Goal: Information Seeking & Learning: Check status

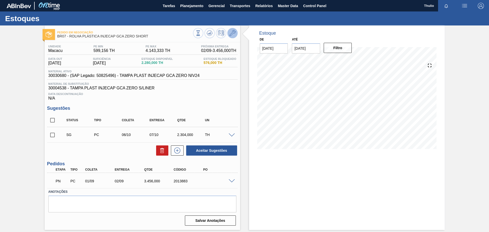
click at [233, 36] on button at bounding box center [232, 33] width 10 height 10
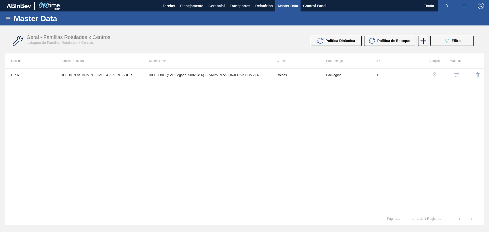
click at [456, 75] on img "button" at bounding box center [456, 74] width 5 height 5
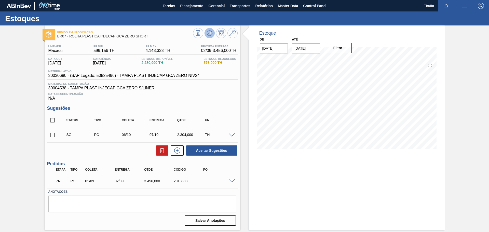
click at [201, 35] on icon at bounding box center [198, 33] width 6 height 6
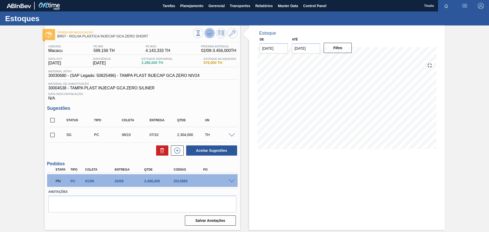
click at [209, 36] on span at bounding box center [210, 33] width 6 height 6
click at [209, 37] on button at bounding box center [210, 33] width 10 height 10
click at [232, 33] on icon at bounding box center [232, 33] width 6 height 6
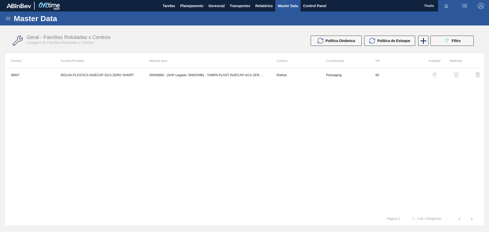
click at [456, 75] on img "button" at bounding box center [456, 74] width 5 height 5
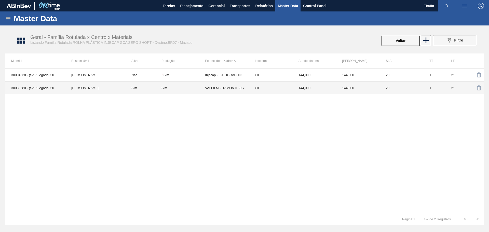
click at [396, 84] on td "20" at bounding box center [402, 87] width 44 height 13
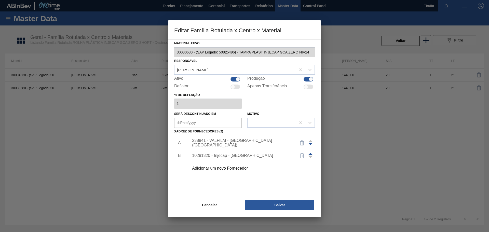
click at [233, 145] on div "238841 - VALFILM - ITAMONTE (MG)" at bounding box center [242, 142] width 100 height 9
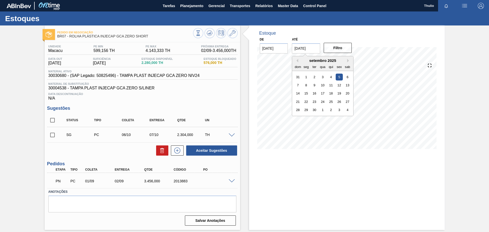
click at [301, 51] on input "05/09/2025" at bounding box center [306, 48] width 28 height 10
click at [348, 61] on button "Next Month" at bounding box center [349, 61] width 4 height 4
click at [322, 85] on div "8" at bounding box center [322, 85] width 7 height 7
type input "[DATE]"
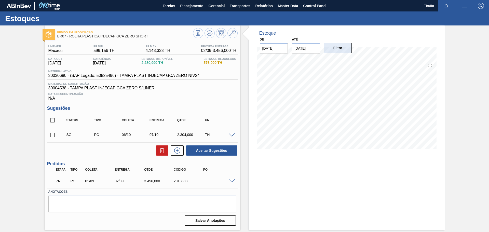
click at [339, 51] on button "Filtro" at bounding box center [338, 48] width 28 height 10
click at [201, 35] on icon at bounding box center [198, 33] width 6 height 6
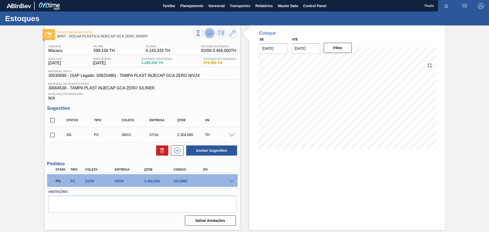
click at [201, 34] on icon at bounding box center [198, 33] width 6 height 6
click at [201, 35] on icon at bounding box center [198, 33] width 6 height 6
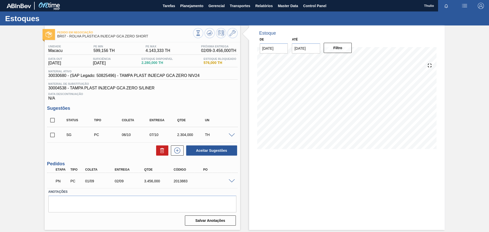
click at [477, 174] on div "Pedido em Negociação BR07 - ROLHA PLÁSTICA INJECAP GCA ZERO SHORT Unidade Macac…" at bounding box center [244, 127] width 489 height 205
click at [201, 32] on icon at bounding box center [198, 33] width 6 height 6
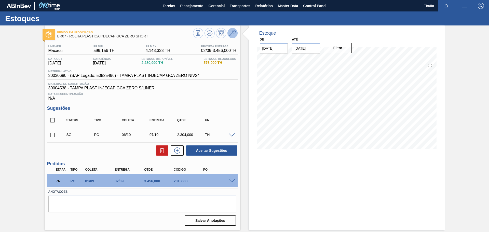
click at [231, 36] on span at bounding box center [232, 33] width 6 height 6
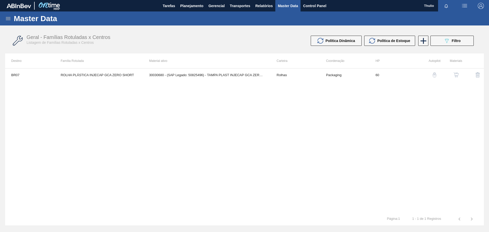
click at [456, 75] on img "button" at bounding box center [456, 74] width 5 height 5
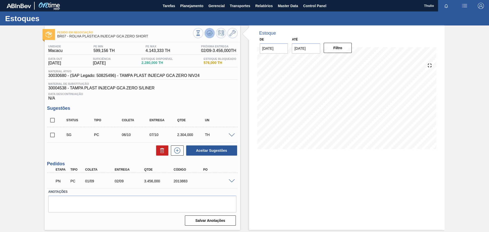
click at [201, 35] on icon at bounding box center [198, 33] width 6 height 6
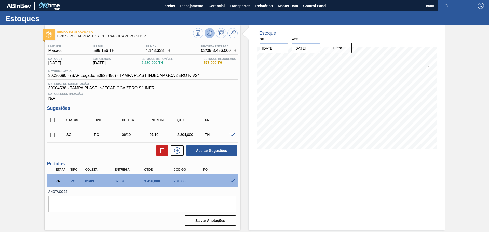
click at [201, 35] on icon at bounding box center [198, 33] width 6 height 6
